Goal: Transaction & Acquisition: Purchase product/service

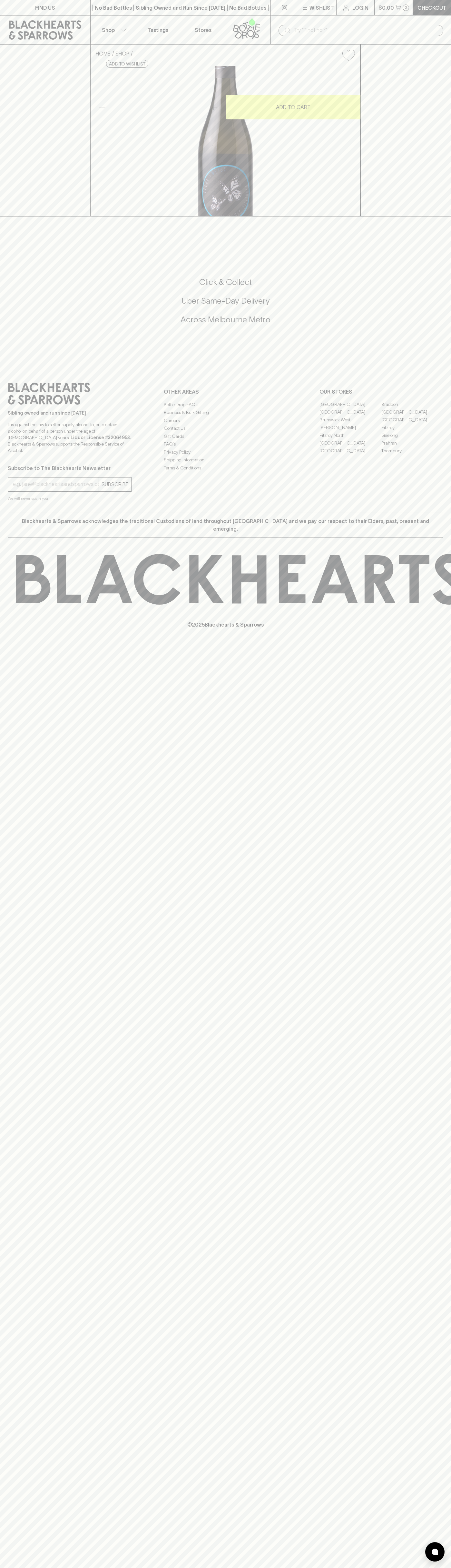
click at [443, 1095] on div "FIND US | No Bad Bottles | Sibling Owned and Run Since 2006 | No Bad Bottles | …" at bounding box center [226, 784] width 451 height 1568
click at [152, 1567] on html "FIND US | No Bad Bottles | Sibling Owned and Run Since 2006 | No Bad Bottles | …" at bounding box center [226, 784] width 451 height 1568
click at [6, 1567] on html "FIND US | No Bad Bottles | Sibling Owned and Run Since 2006 | No Bad Bottles | …" at bounding box center [226, 784] width 451 height 1568
